Goal: Find specific page/section: Find specific page/section

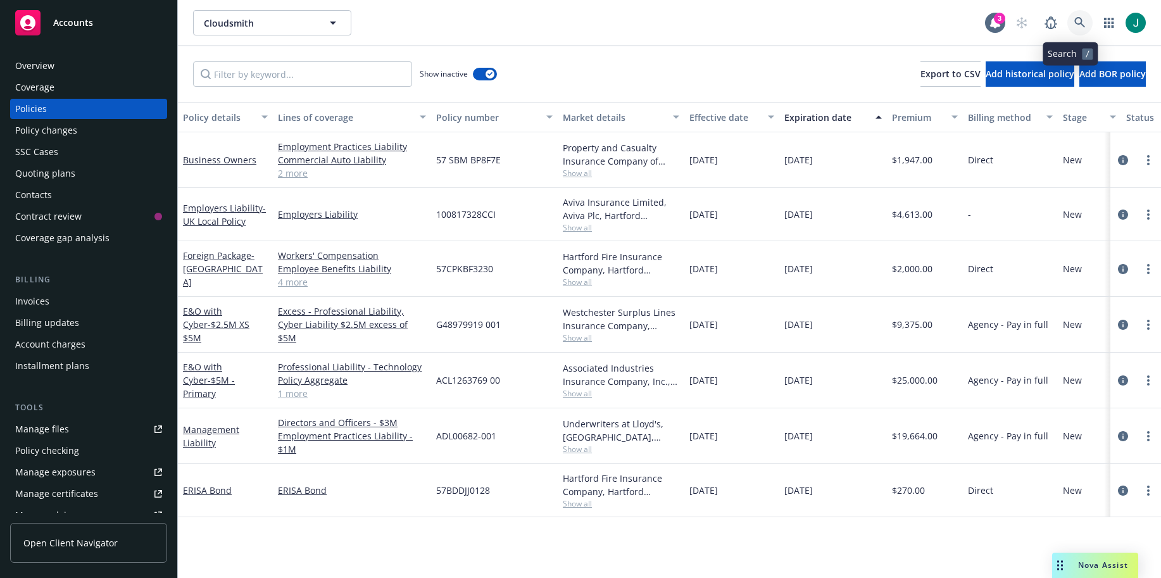
click at [1074, 23] on icon at bounding box center [1079, 22] width 11 height 11
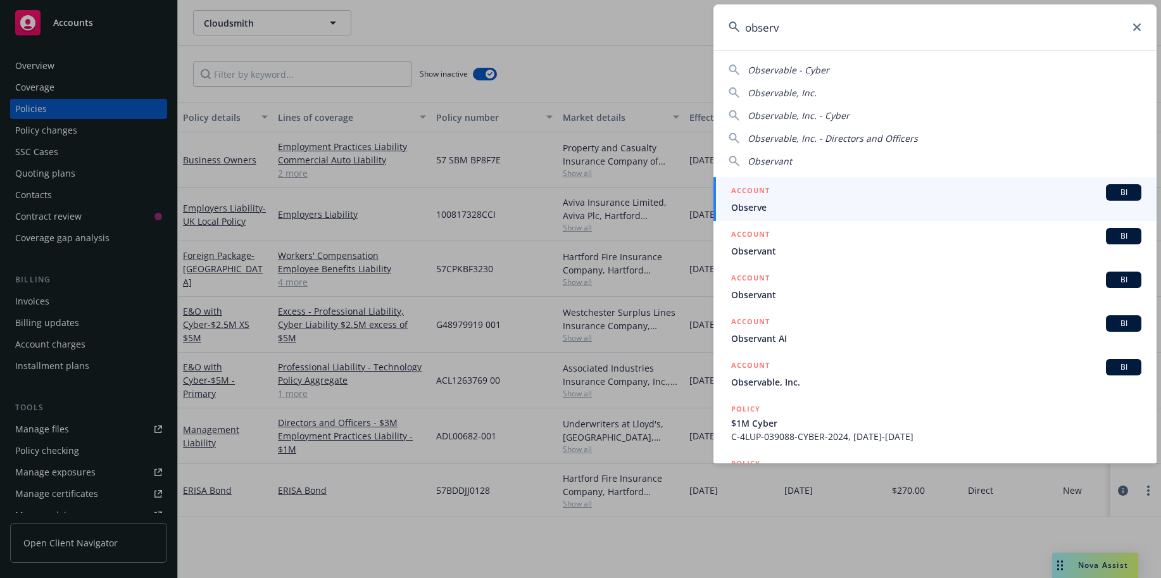
type input "observo"
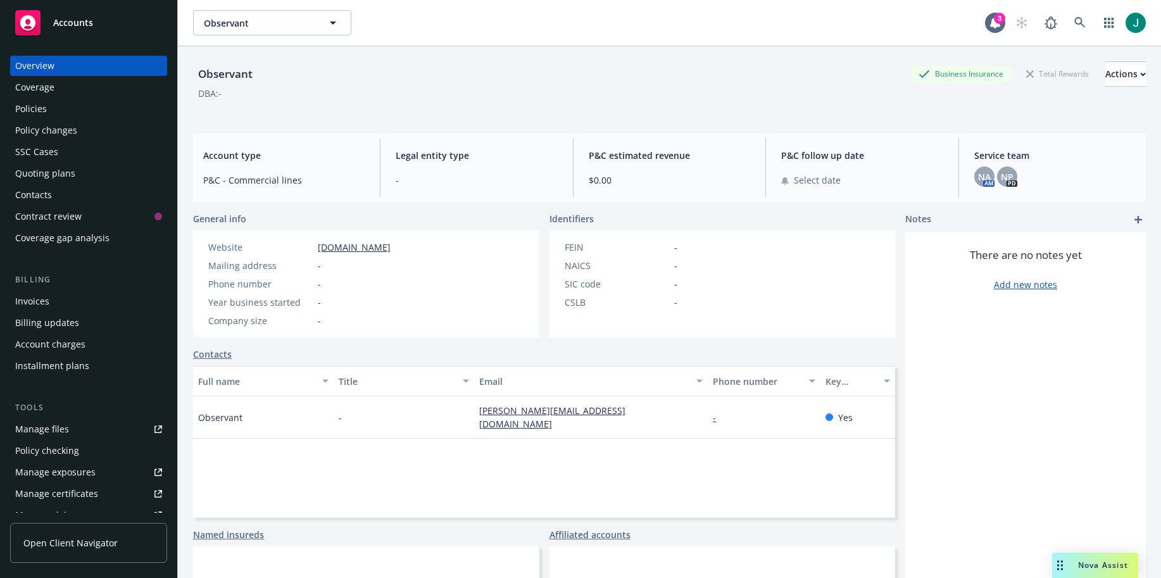
drag, startPoint x: 807, startPoint y: 25, endPoint x: 804, endPoint y: 2, distance: 22.9
click at [804, 2] on div "Observant Observant 3" at bounding box center [669, 23] width 983 height 46
drag, startPoint x: 794, startPoint y: 29, endPoint x: 785, endPoint y: 39, distance: 13.9
click at [785, 39] on div "Observant Observant 3" at bounding box center [669, 23] width 983 height 46
